Goal: Manage account settings

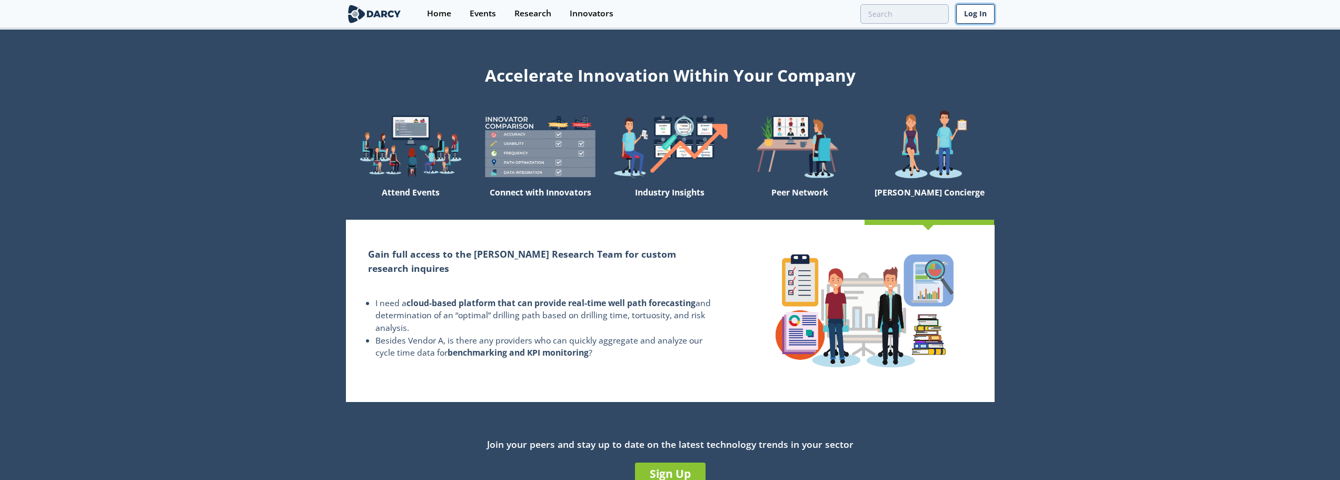
click at [971, 15] on link "Log In" at bounding box center [975, 13] width 38 height 19
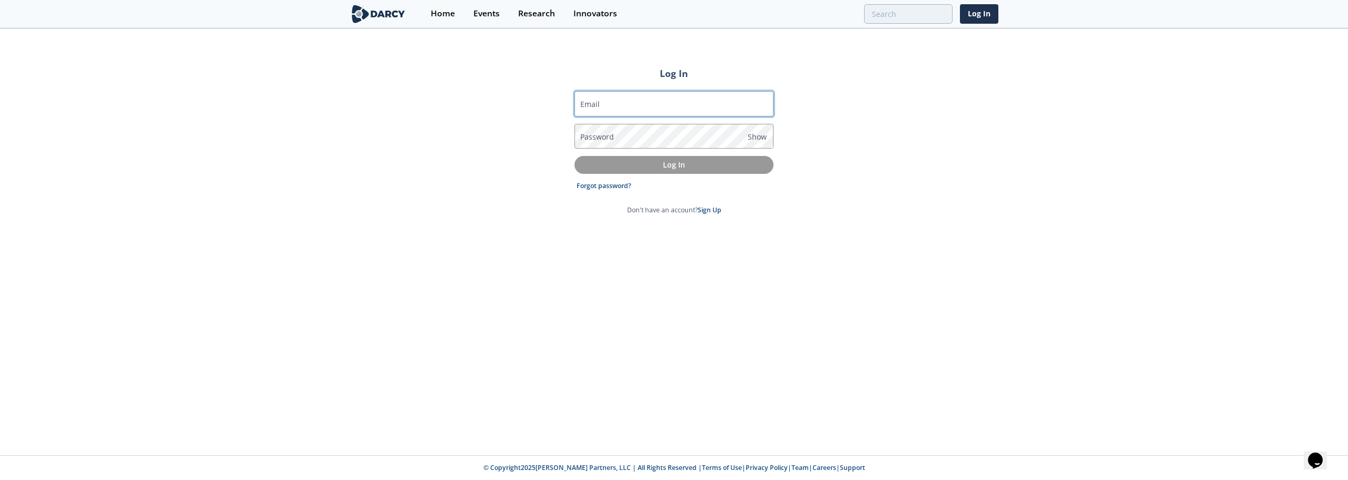
click at [644, 98] on input "Email" at bounding box center [673, 103] width 199 height 25
type input "[EMAIL_ADDRESS][PERSON_NAME][DOMAIN_NAME]"
click at [761, 136] on span "Show" at bounding box center [756, 136] width 19 height 11
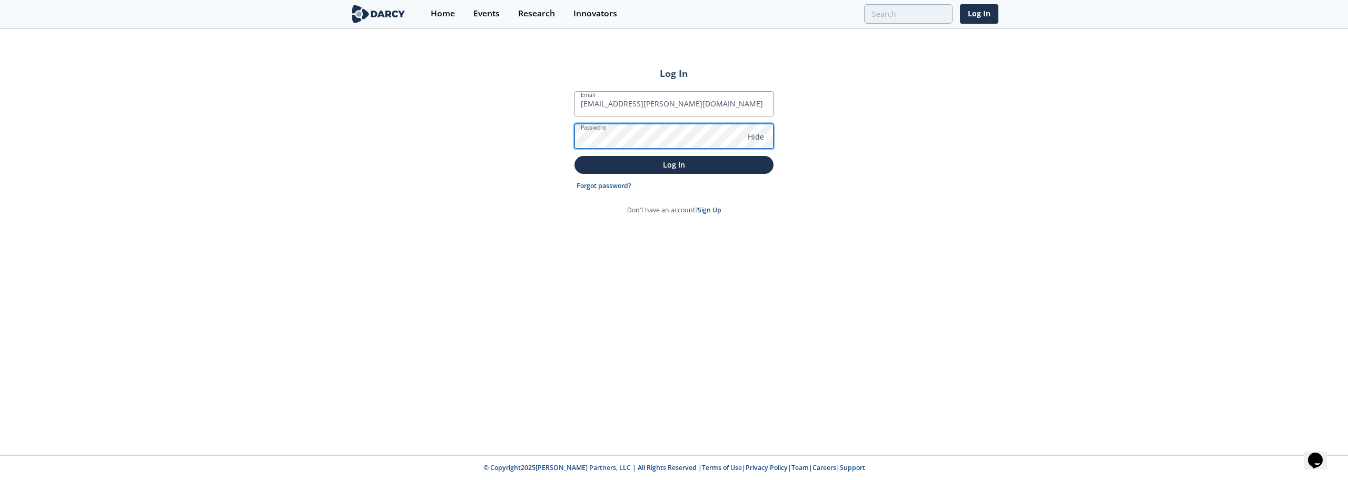
click at [574, 156] on button "Log In" at bounding box center [673, 164] width 199 height 17
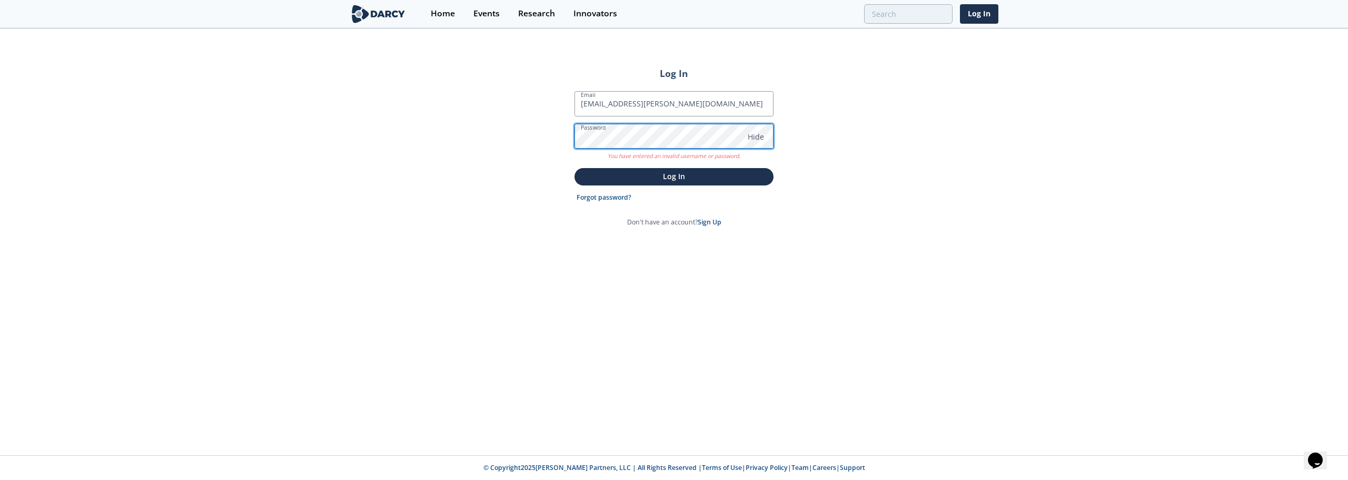
click at [545, 138] on div "Log In Email [EMAIL_ADDRESS][PERSON_NAME][DOMAIN_NAME] Password Hide You have e…" at bounding box center [674, 241] width 1348 height 425
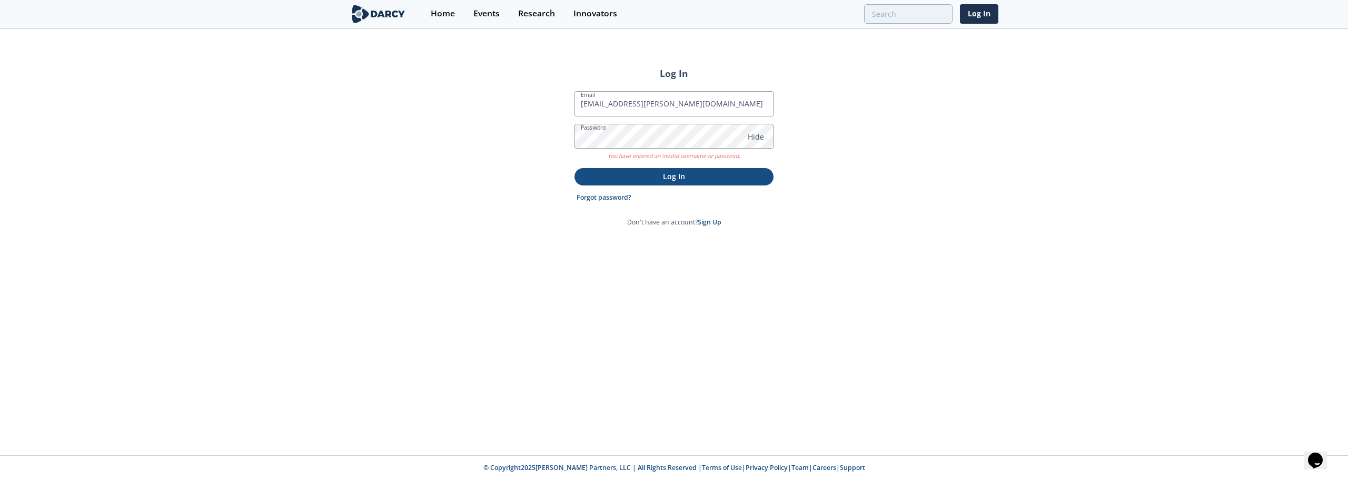
click at [672, 177] on p "Log In" at bounding box center [674, 176] width 184 height 11
click at [593, 199] on link "Forgot password?" at bounding box center [603, 197] width 55 height 9
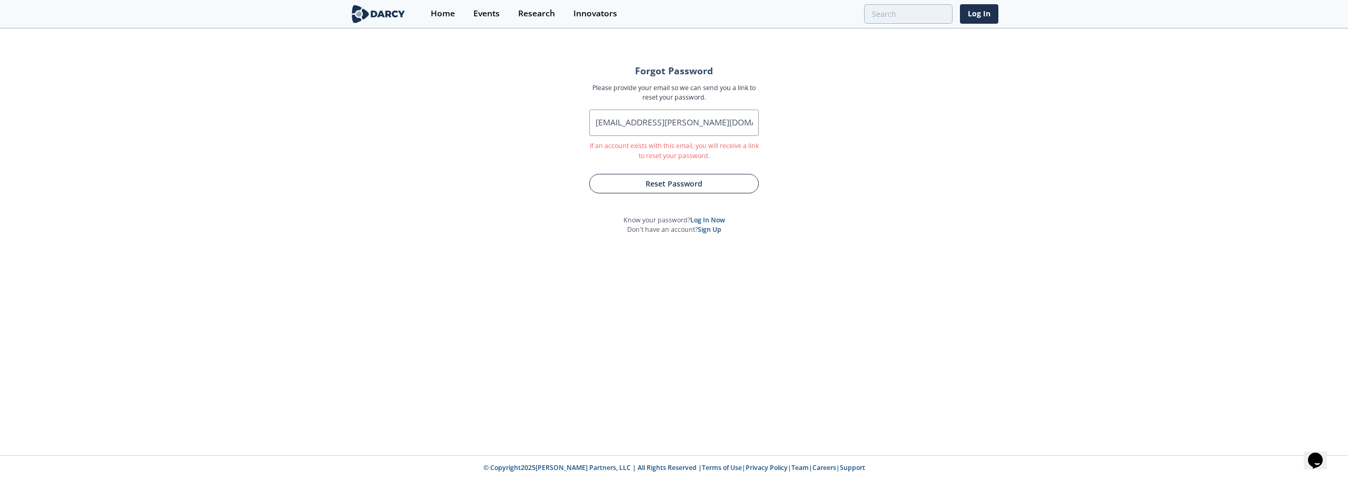
click at [676, 183] on button "Reset Password" at bounding box center [673, 183] width 169 height 19
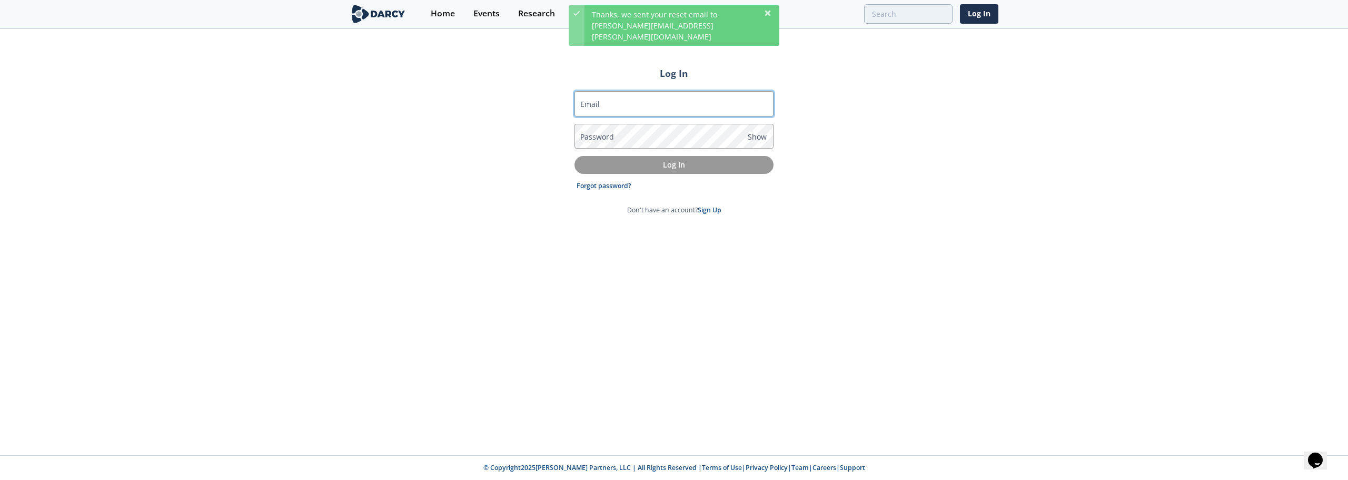
click at [620, 102] on input "Email" at bounding box center [673, 103] width 199 height 25
type input "[EMAIL_ADDRESS][PERSON_NAME][DOMAIN_NAME]"
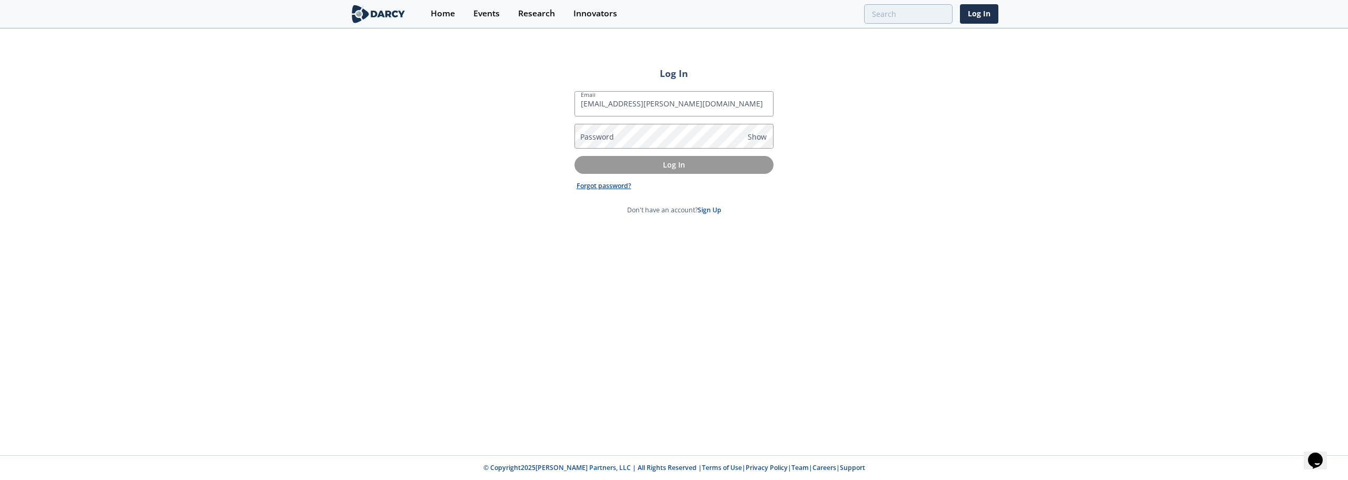
click at [612, 183] on link "Forgot password?" at bounding box center [603, 185] width 55 height 9
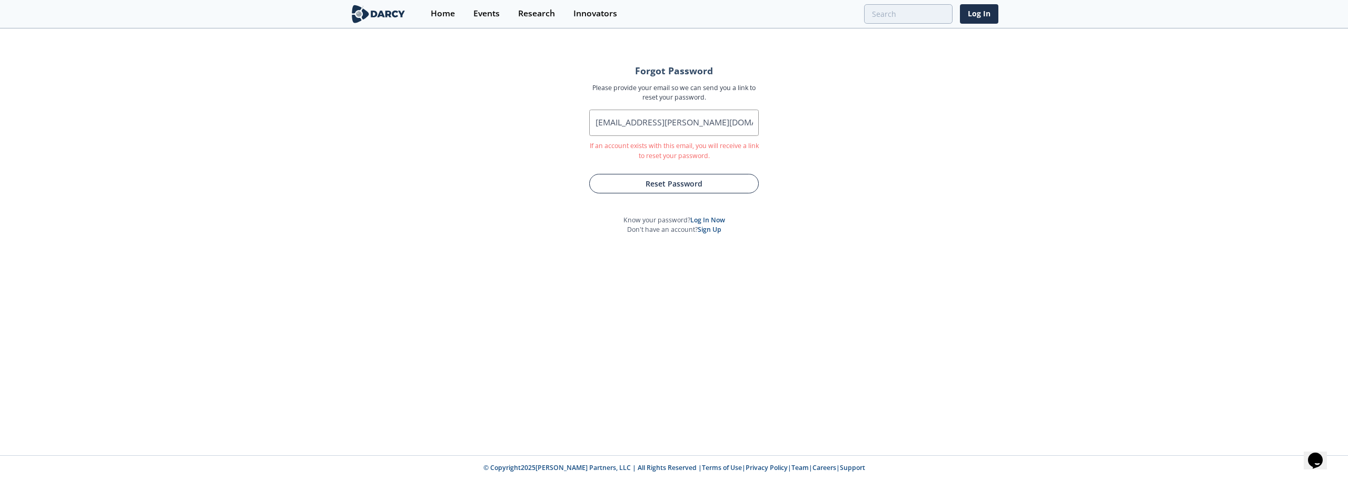
click at [664, 185] on button "Reset Password" at bounding box center [673, 183] width 169 height 19
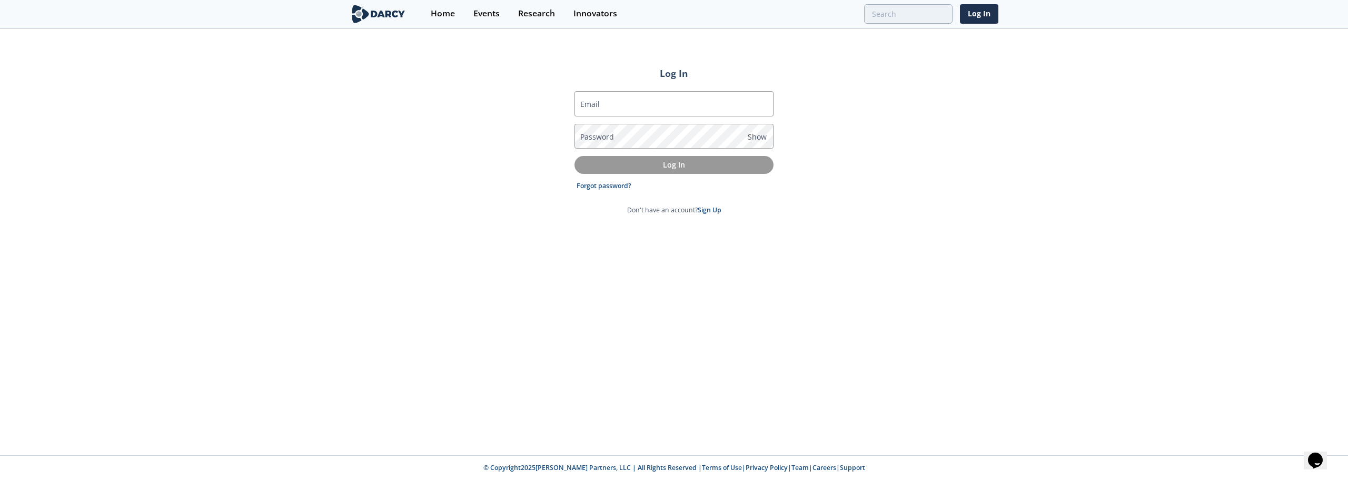
click at [598, 107] on label "Email" at bounding box center [589, 103] width 19 height 11
click at [598, 107] on input "Email" at bounding box center [673, 103] width 199 height 25
click at [630, 109] on input "Email" at bounding box center [673, 103] width 199 height 25
type input "[EMAIL_ADDRESS][PERSON_NAME][DOMAIN_NAME]"
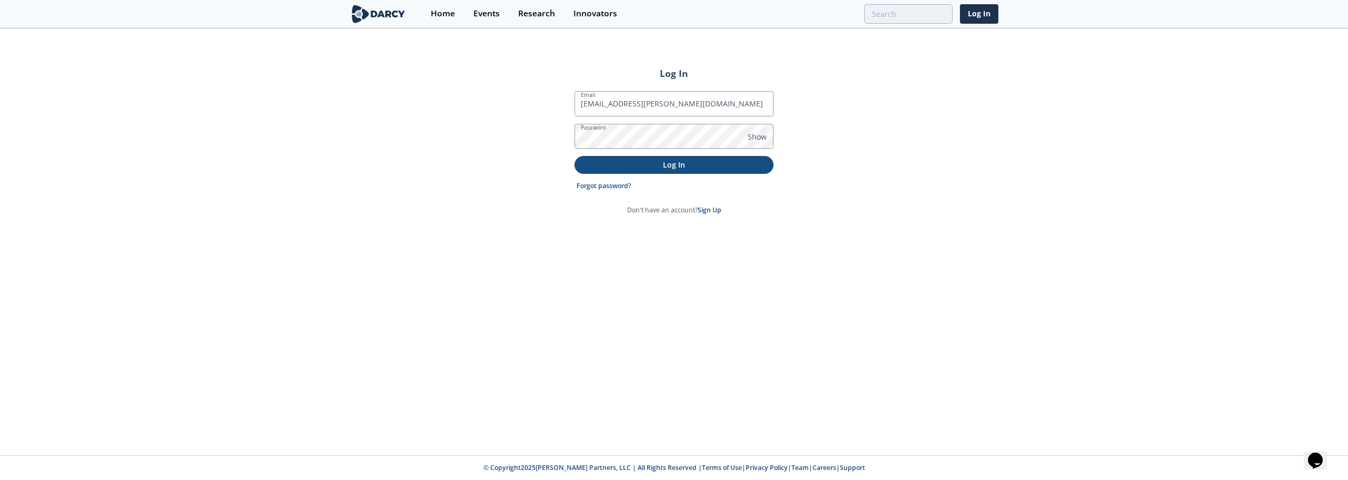
click at [683, 167] on p "Log In" at bounding box center [674, 164] width 184 height 11
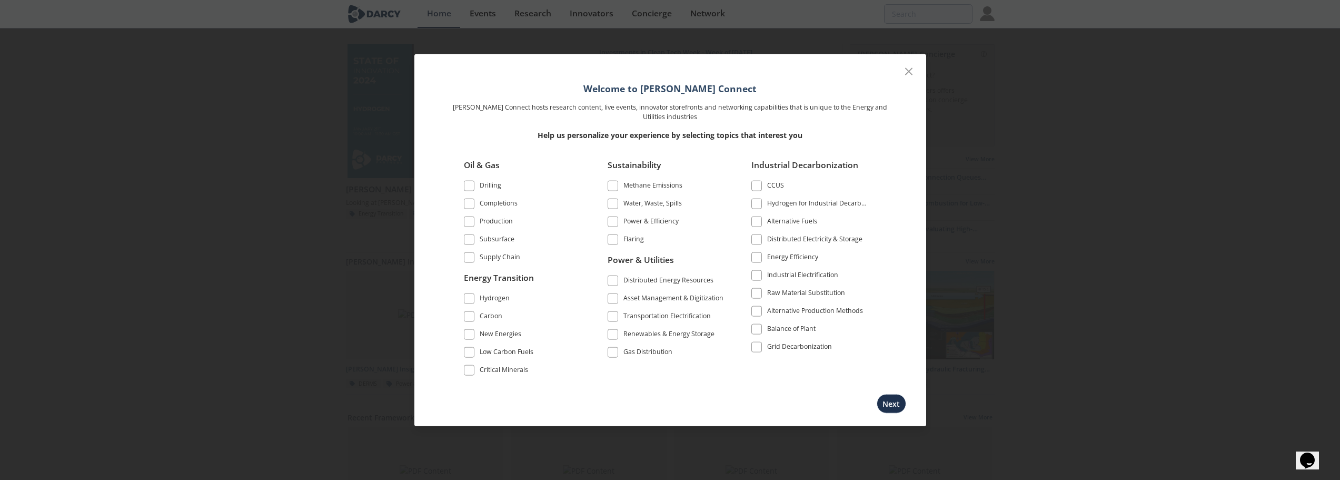
drag, startPoint x: 909, startPoint y: 76, endPoint x: 869, endPoint y: 70, distance: 41.0
click at [909, 76] on icon at bounding box center [908, 71] width 13 height 13
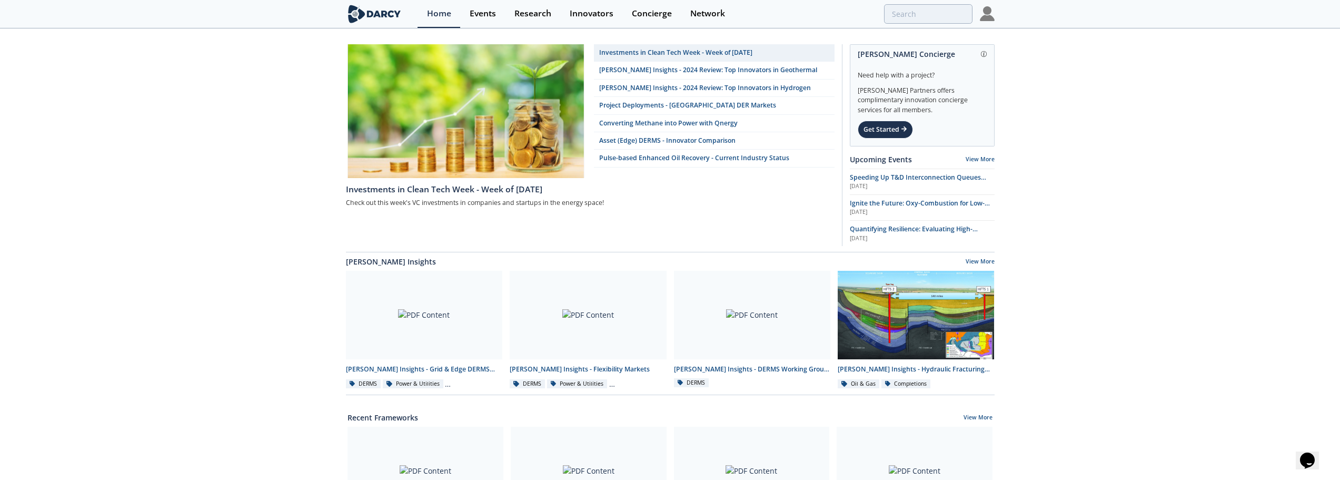
click at [993, 18] on img at bounding box center [987, 13] width 15 height 15
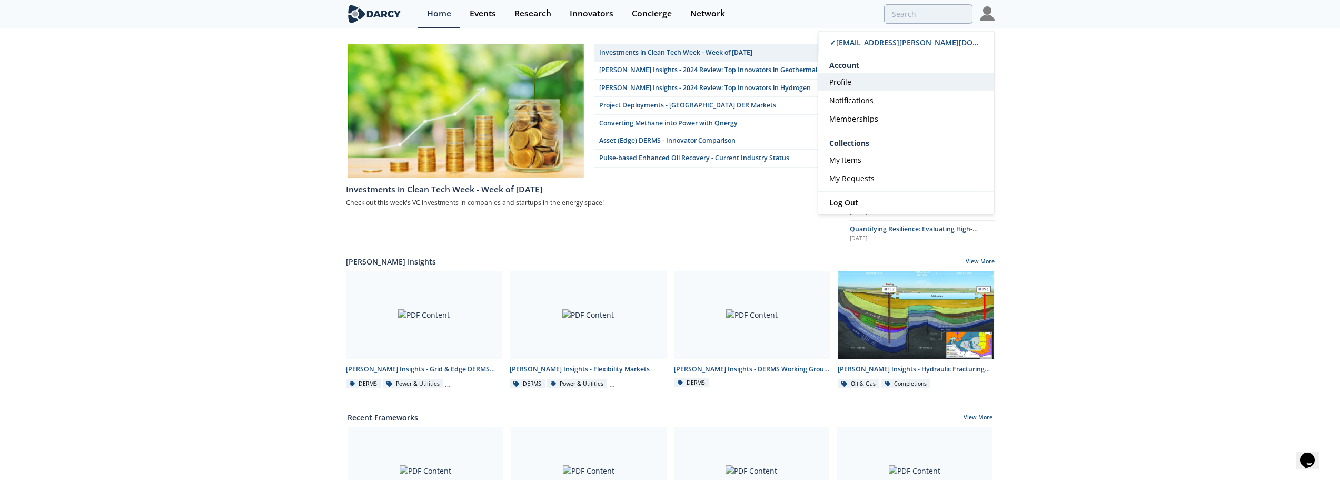
click at [846, 83] on span "Profile" at bounding box center [840, 82] width 22 height 10
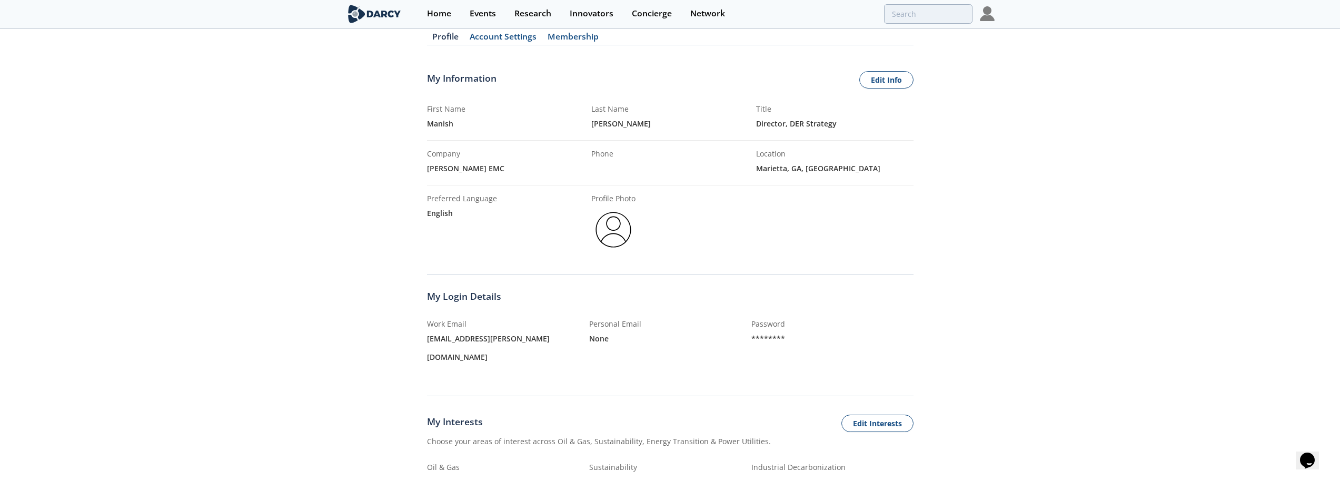
scroll to position [53, 0]
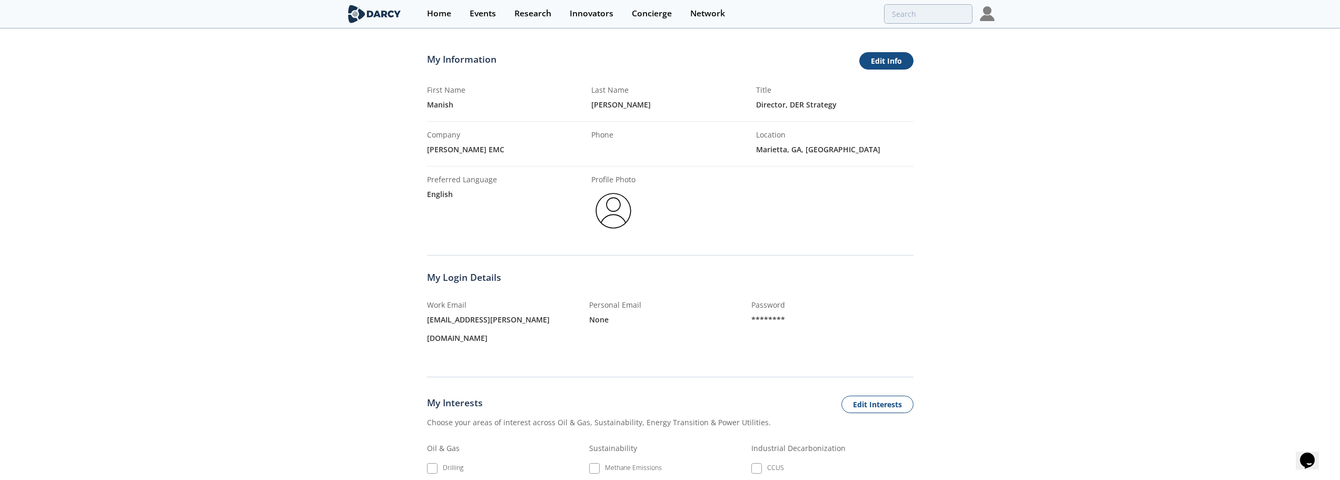
click at [879, 61] on link "Edit Info" at bounding box center [886, 61] width 54 height 18
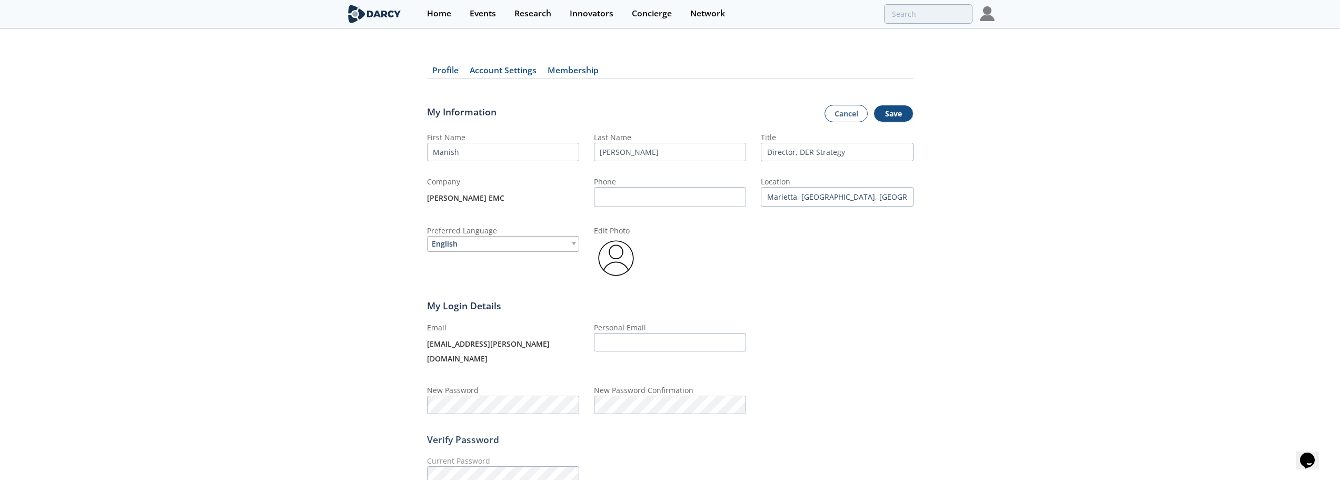
click at [253, 326] on div "Profile Account Settings Membership My Information Cancel Save First Name [GEOG…" at bounding box center [670, 288] width 1340 height 489
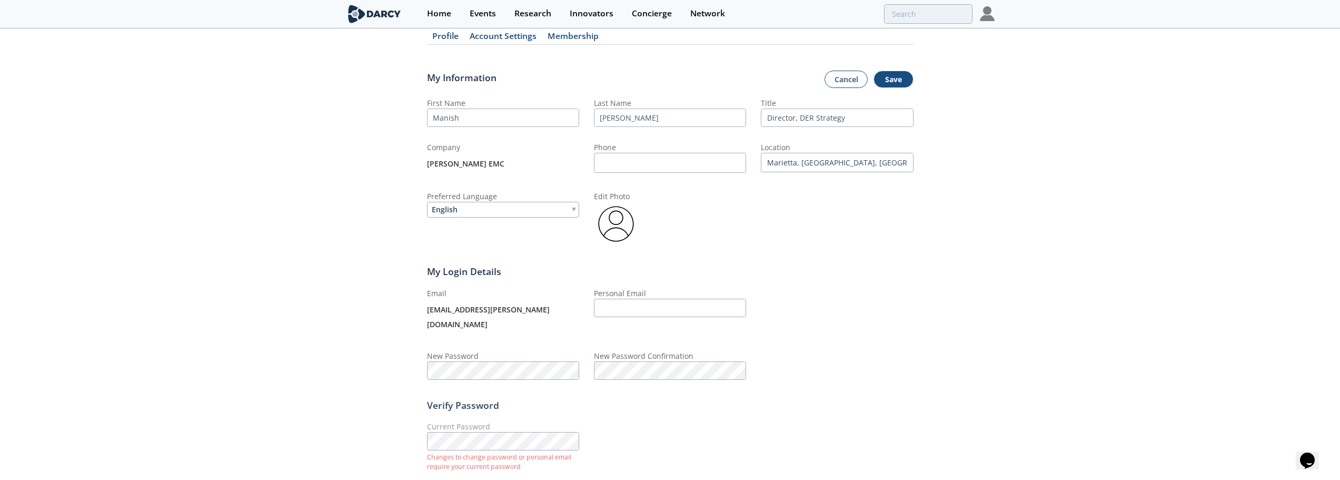
scroll to position [53, 0]
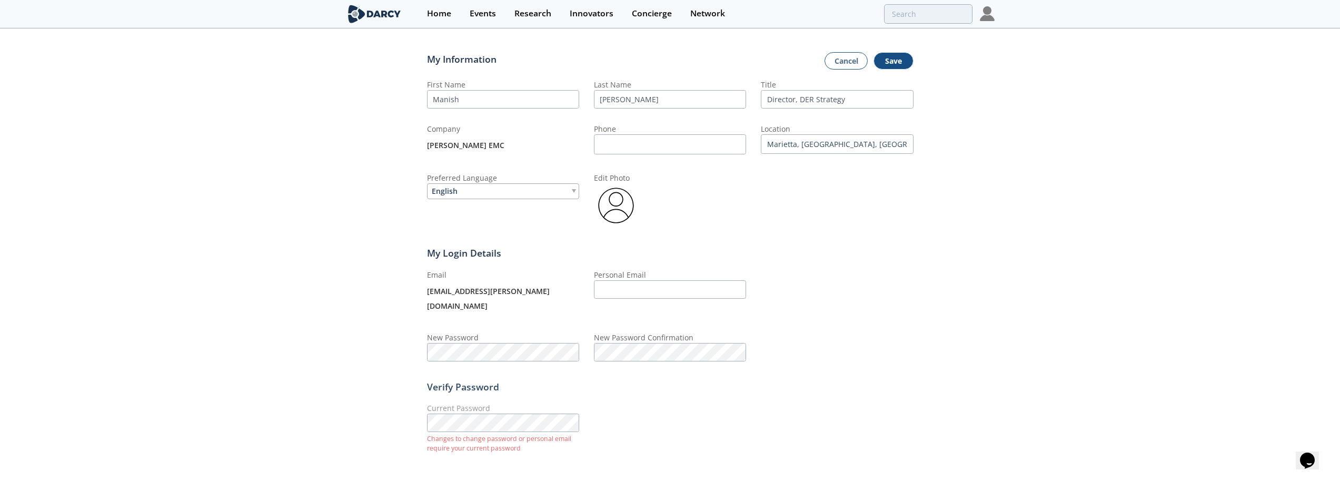
click at [218, 383] on div "Profile Account Settings Membership My Information Cancel Save First Name [GEOG…" at bounding box center [670, 236] width 1340 height 489
click at [343, 330] on div "Profile Account Settings Membership My Information Cancel Save First Name [GEOG…" at bounding box center [670, 236] width 1340 height 489
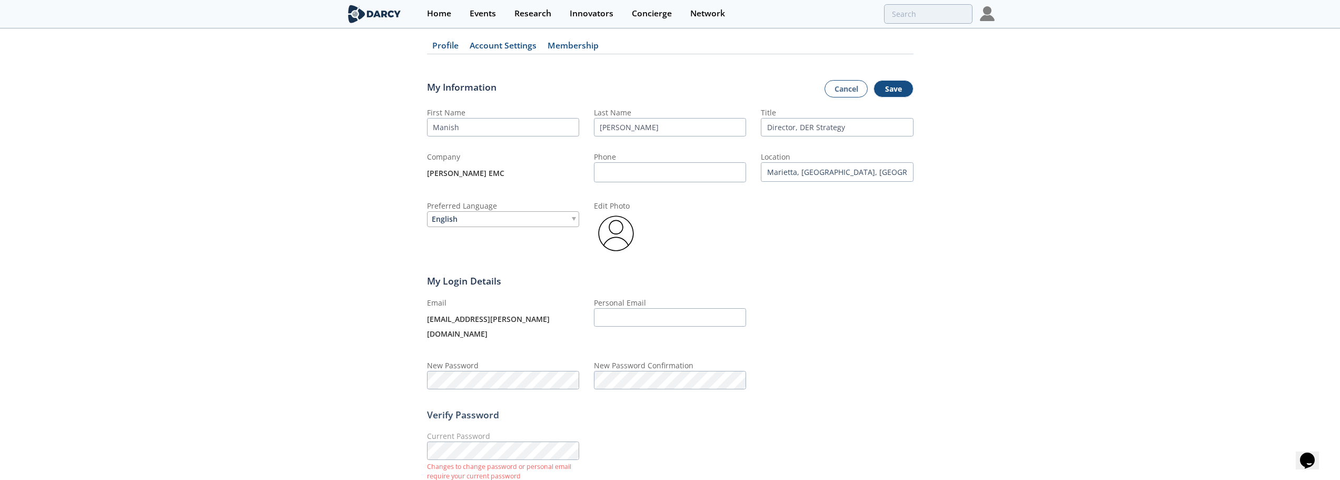
scroll to position [0, 0]
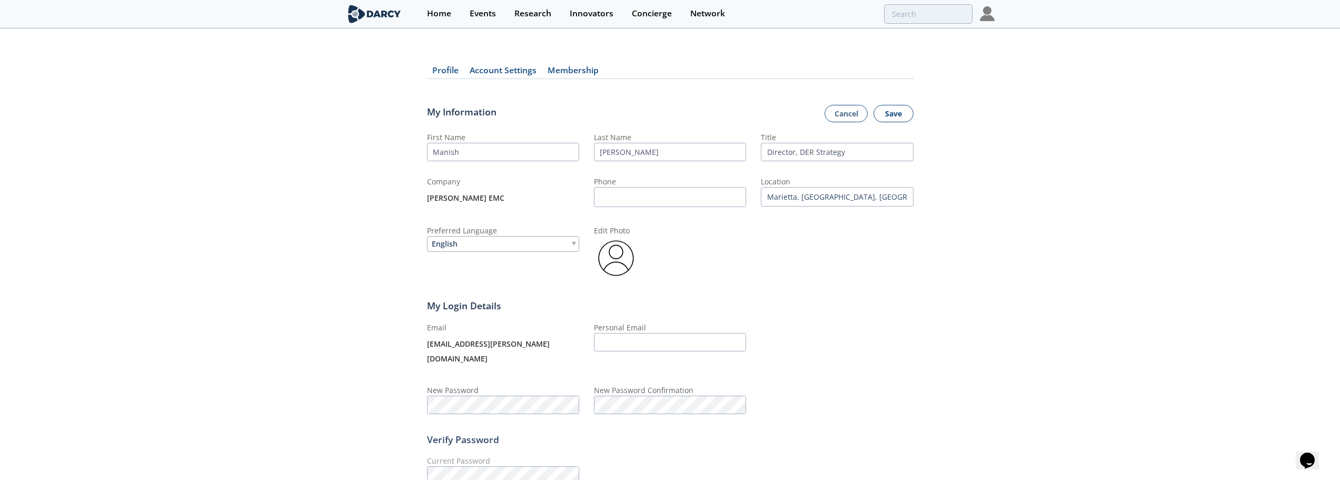
click at [896, 118] on button "Save" at bounding box center [893, 114] width 40 height 18
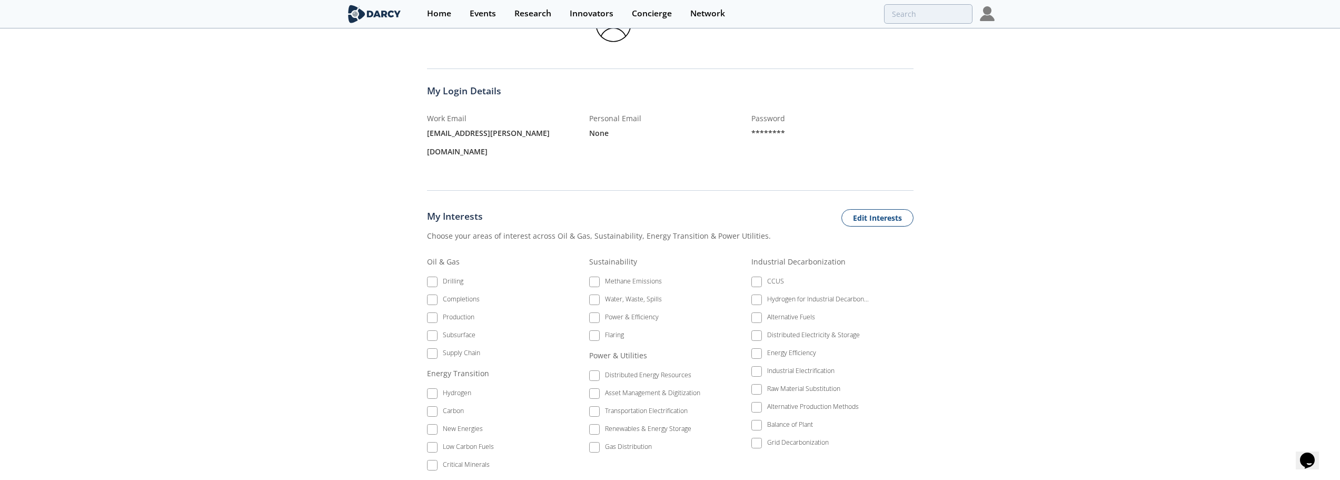
scroll to position [263, 0]
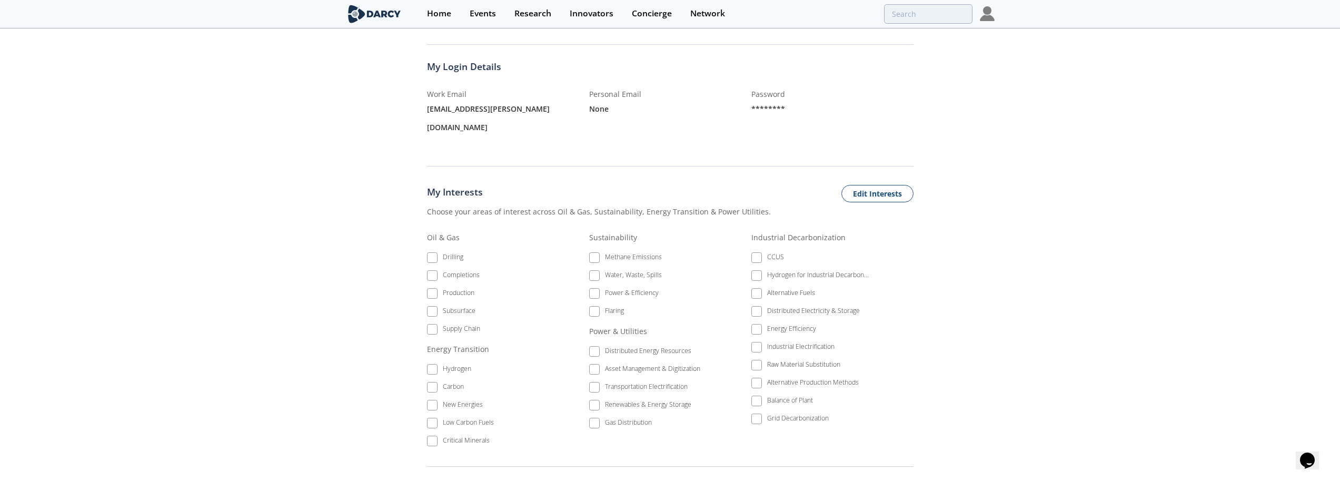
click at [598, 344] on li "Distributed Energy Resources" at bounding box center [648, 353] width 118 height 18
click at [594, 344] on li "Distributed Energy Resources" at bounding box center [648, 353] width 118 height 18
click at [875, 185] on button "Edit Interests" at bounding box center [877, 194] width 72 height 18
click at [594, 347] on span at bounding box center [594, 350] width 7 height 7
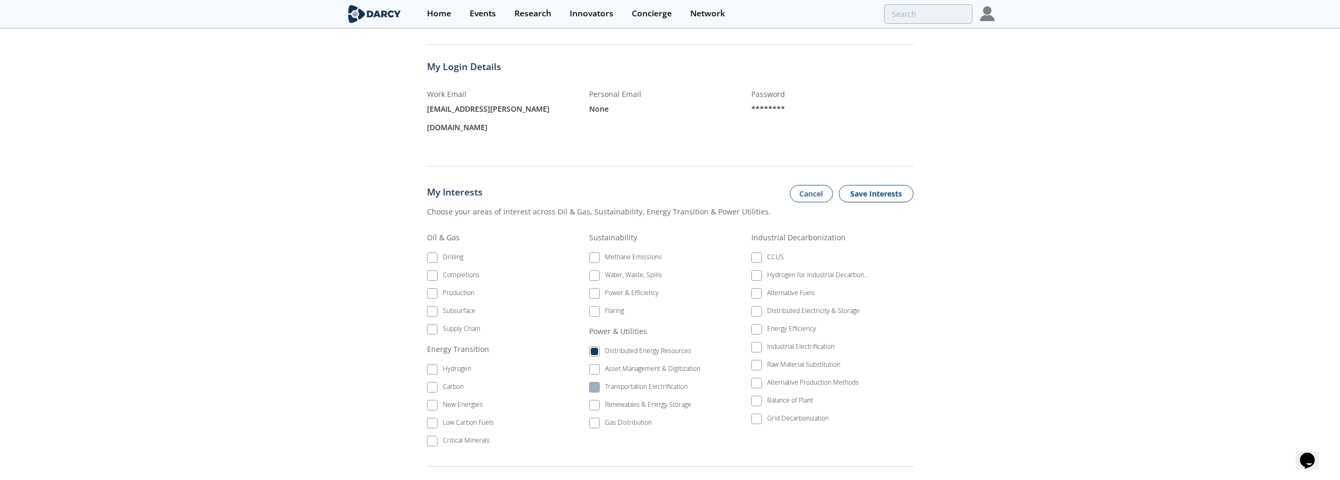
click at [595, 382] on span at bounding box center [594, 387] width 11 height 11
click at [596, 401] on span at bounding box center [594, 404] width 7 height 7
click at [754, 307] on span at bounding box center [756, 310] width 7 height 7
click at [755, 324] on span at bounding box center [756, 329] width 11 height 11
click at [593, 290] on span at bounding box center [594, 293] width 7 height 7
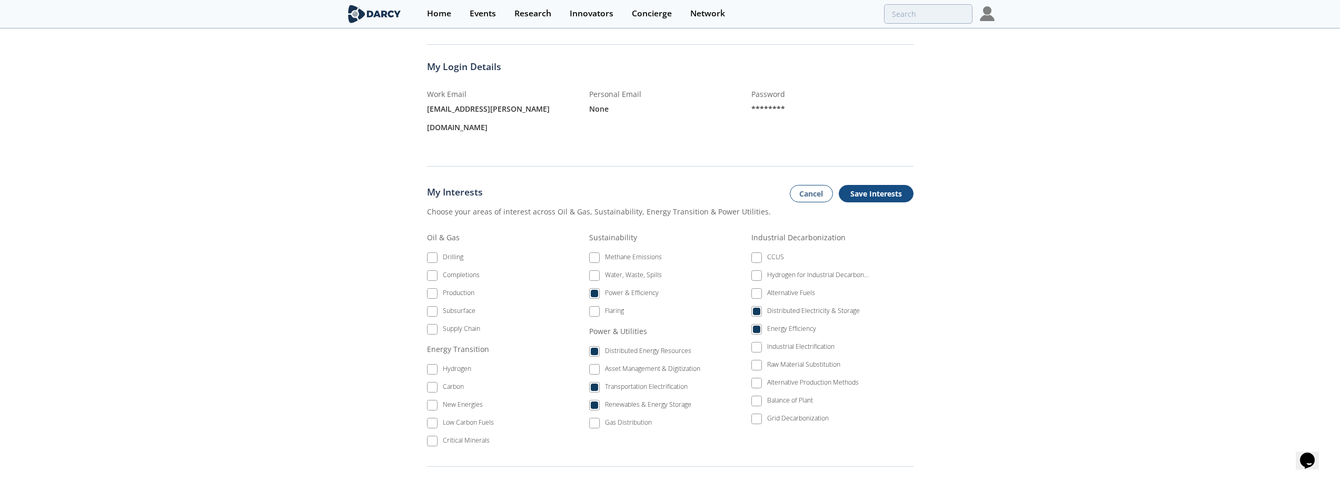
click at [894, 185] on button "Save Interests" at bounding box center [876, 194] width 75 height 18
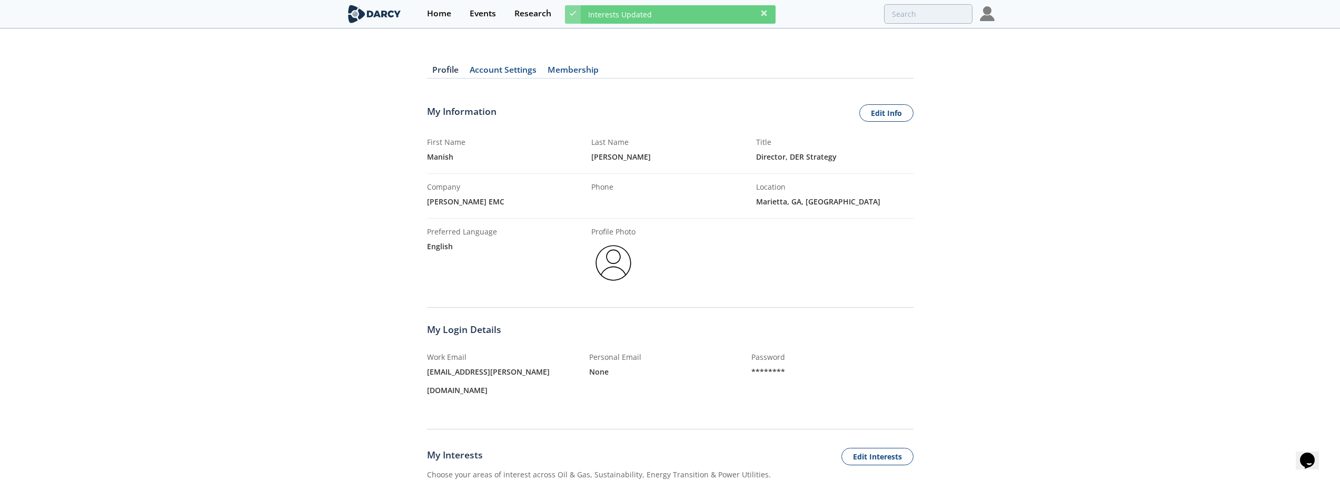
scroll to position [0, 0]
click at [480, 12] on div "Events" at bounding box center [483, 13] width 26 height 8
